Goal: Find specific page/section: Find specific page/section

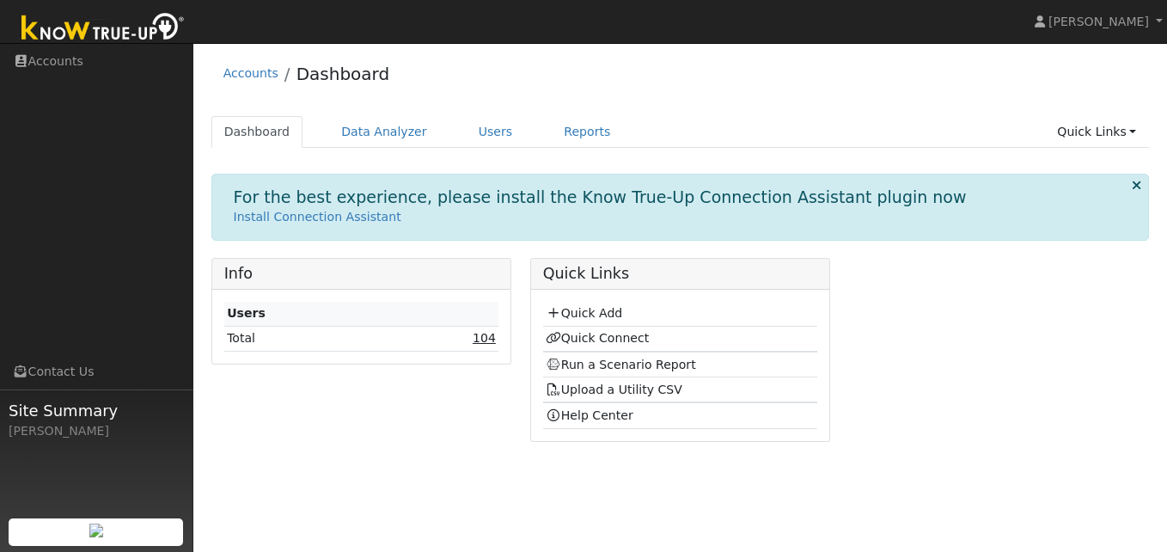
click at [483, 337] on link "104" at bounding box center [484, 338] width 23 height 14
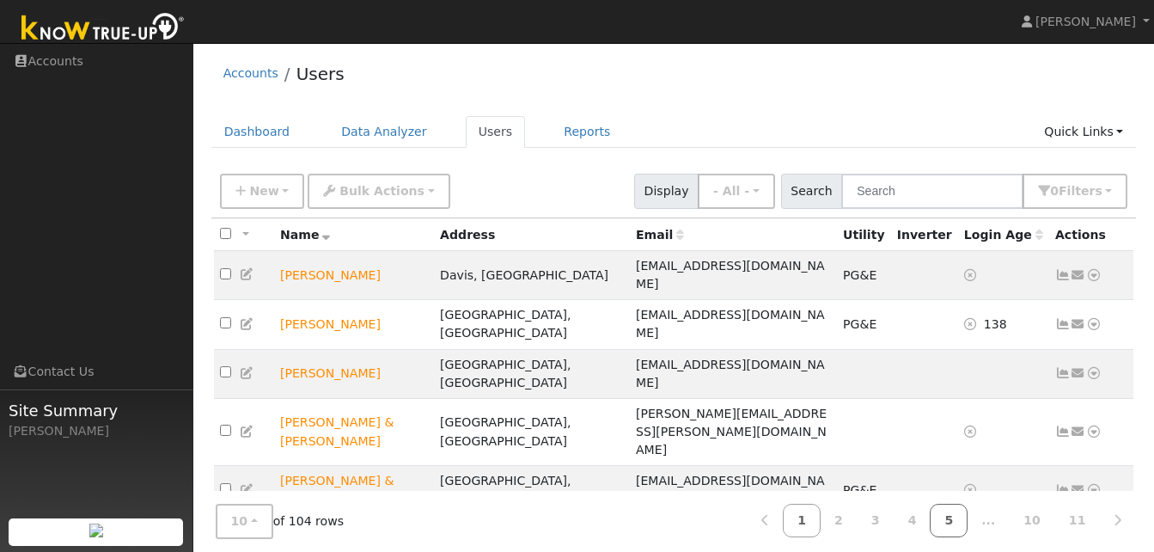
click at [967, 519] on link "5" at bounding box center [949, 520] width 38 height 34
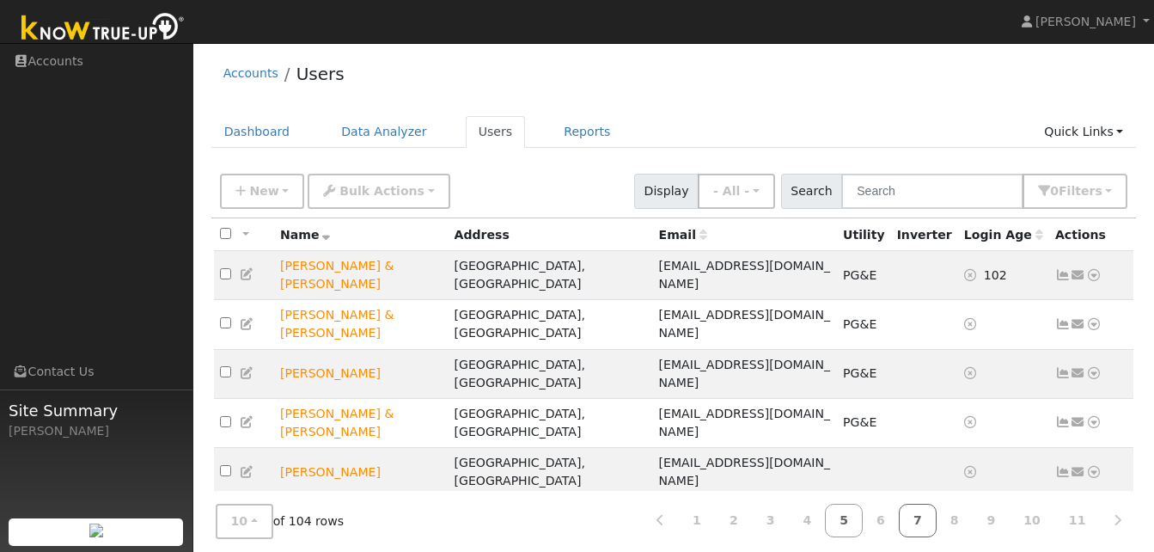
click at [928, 519] on link "7" at bounding box center [918, 520] width 38 height 34
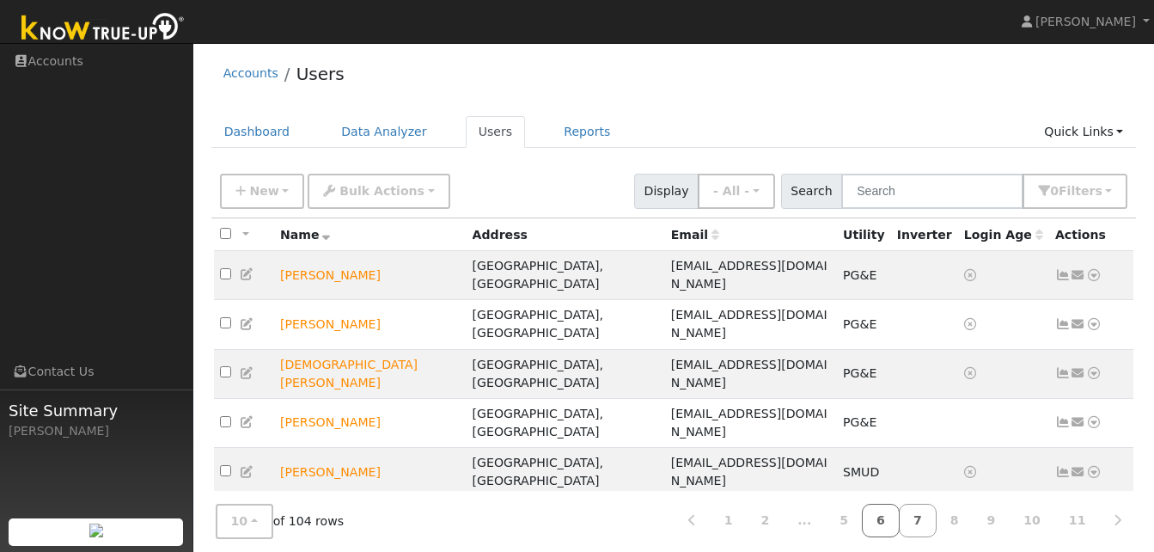
click at [900, 523] on link "6" at bounding box center [881, 520] width 38 height 34
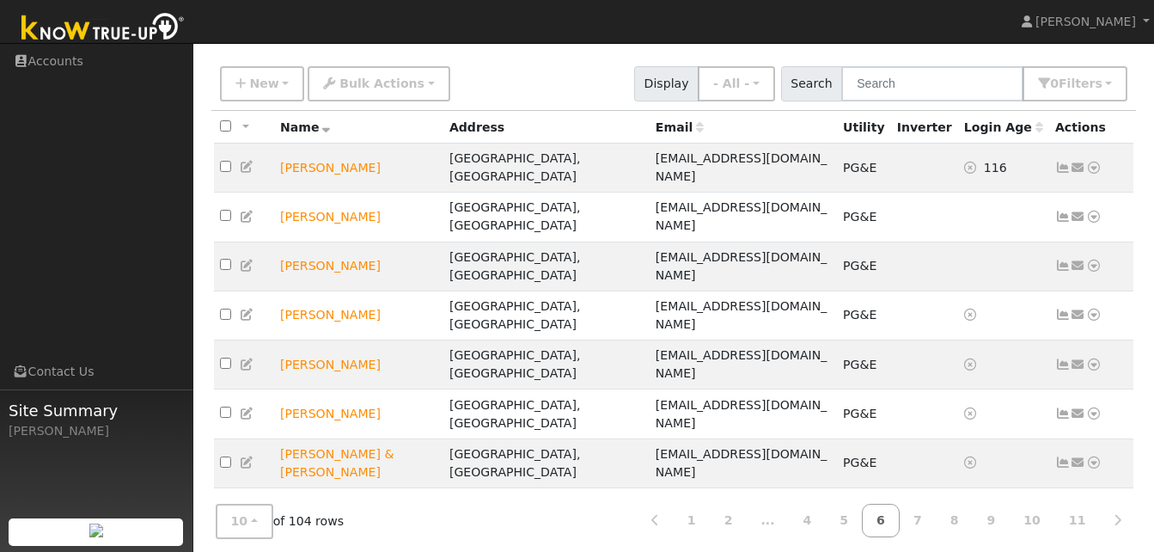
scroll to position [113, 0]
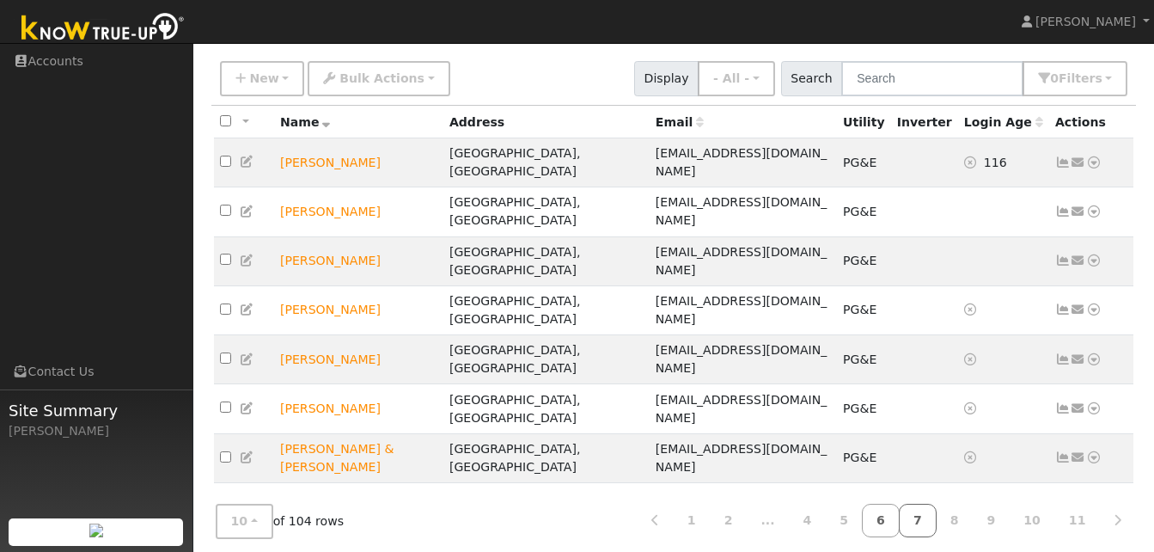
click at [932, 514] on link "7" at bounding box center [918, 520] width 38 height 34
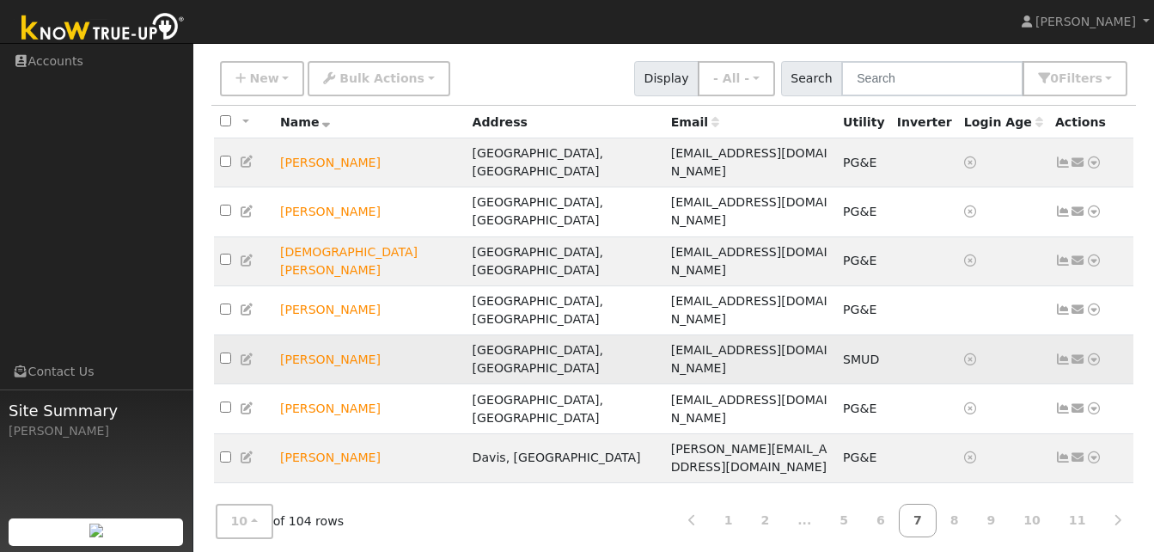
click at [1063, 353] on icon at bounding box center [1062, 359] width 15 height 12
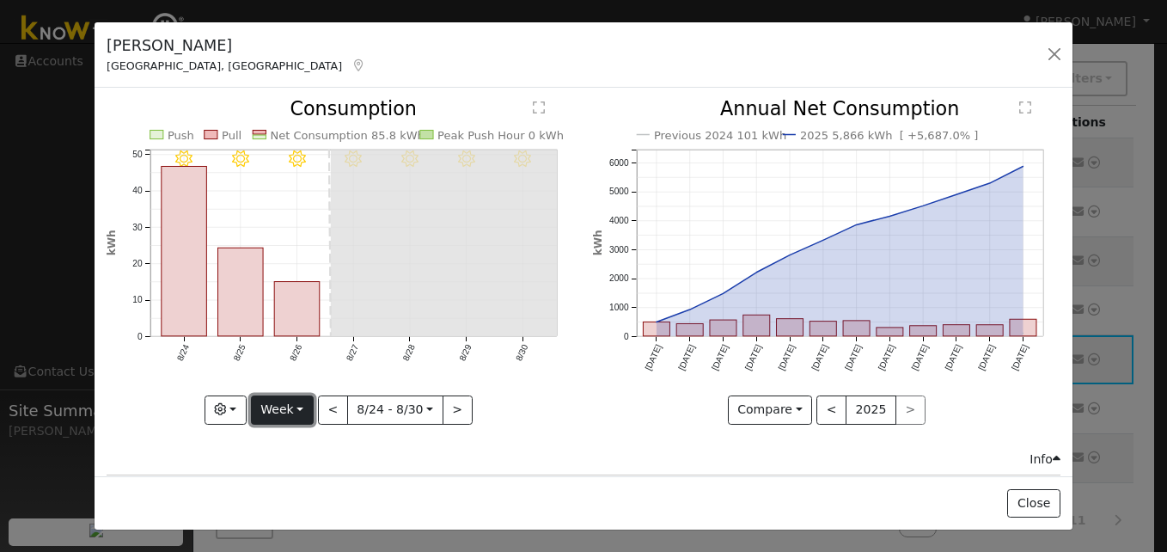
click at [296, 399] on button "Week" at bounding box center [282, 409] width 63 height 29
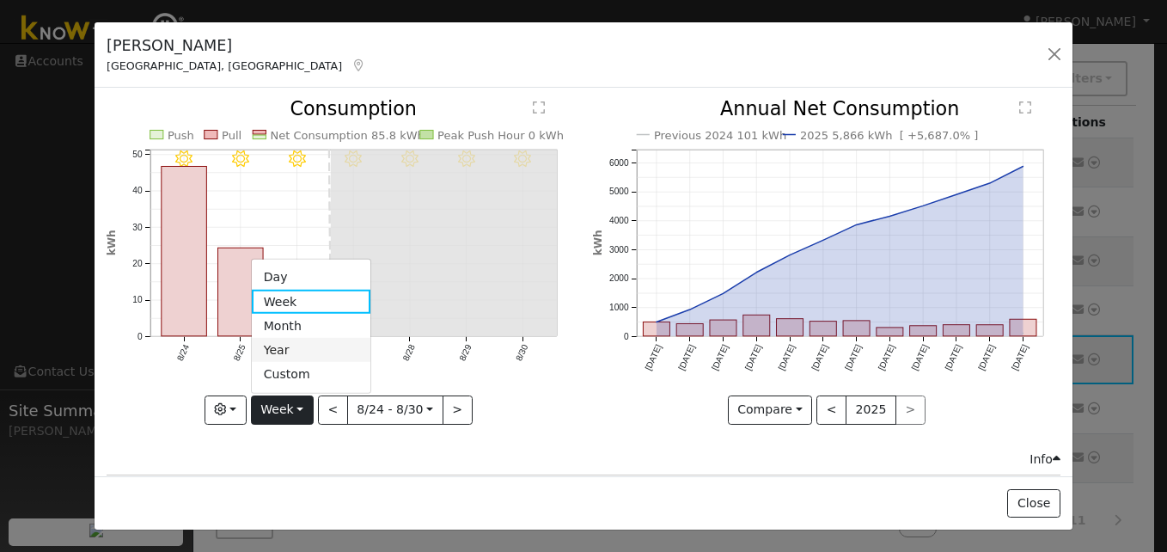
click at [279, 345] on link "Year" at bounding box center [311, 350] width 119 height 24
type input "2024-09-01"
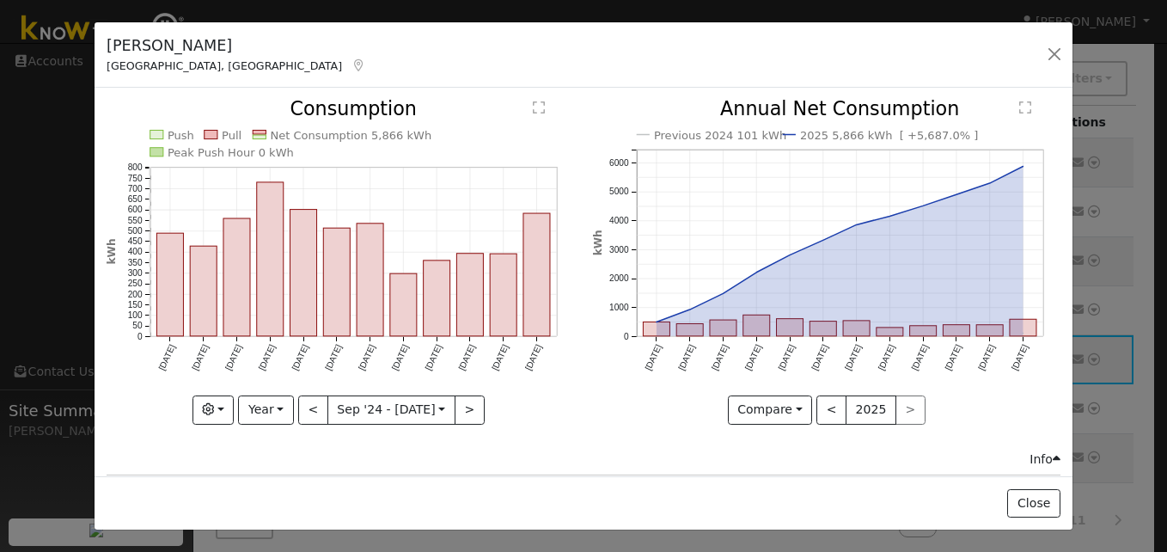
click at [559, 400] on icon "Push Pull Net Consumption 5,866 kWh Peak Push Hour 0 kWh Sep '24 Oct '24 Nov '2…" at bounding box center [340, 261] width 467 height 322
click at [1052, 58] on button "button" at bounding box center [1054, 54] width 24 height 24
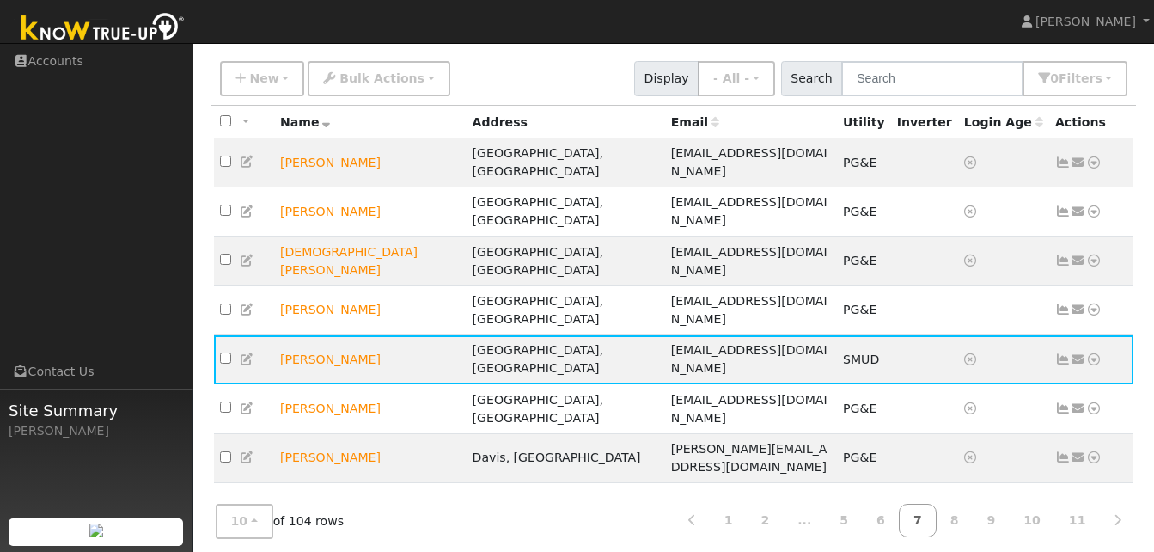
click at [1052, 58] on div "New Quick Add Quick Connect Quick Convert Lead Bulk Actions Send Email Disconne…" at bounding box center [674, 75] width 914 height 41
